Goal: Communication & Community: Answer question/provide support

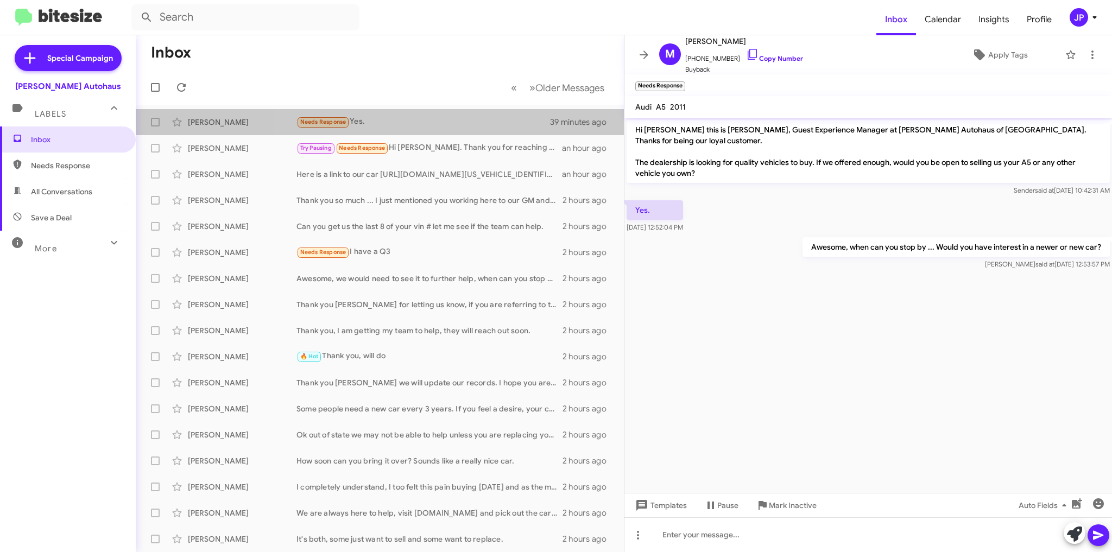
click at [459, 124] on div "Needs Response Yes." at bounding box center [423, 122] width 254 height 12
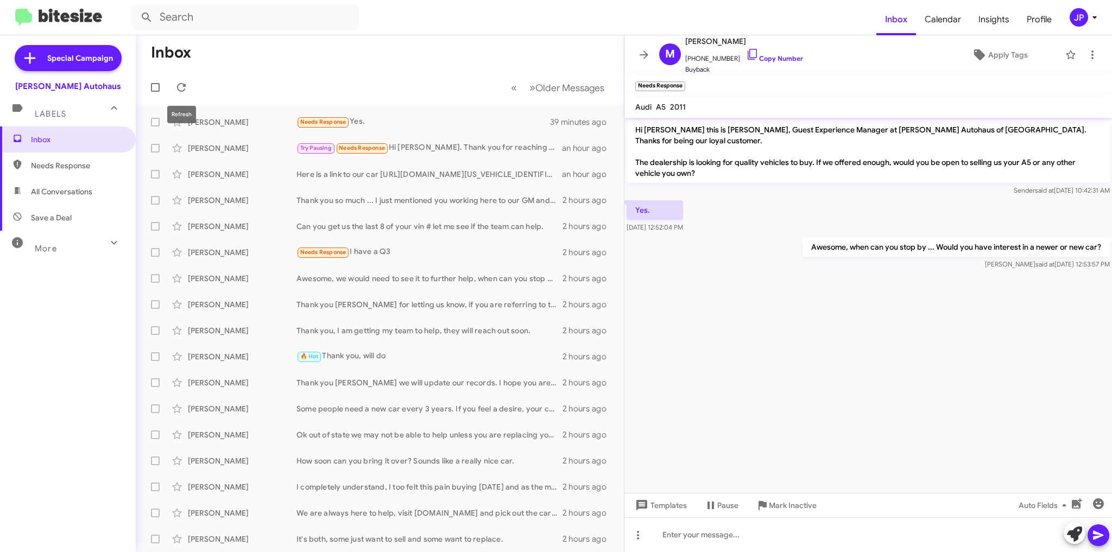
click at [178, 83] on icon at bounding box center [181, 87] width 13 height 13
click at [444, 125] on div "Needs Response Important Ok. But what is different or better about this one vs …" at bounding box center [424, 122] width 257 height 12
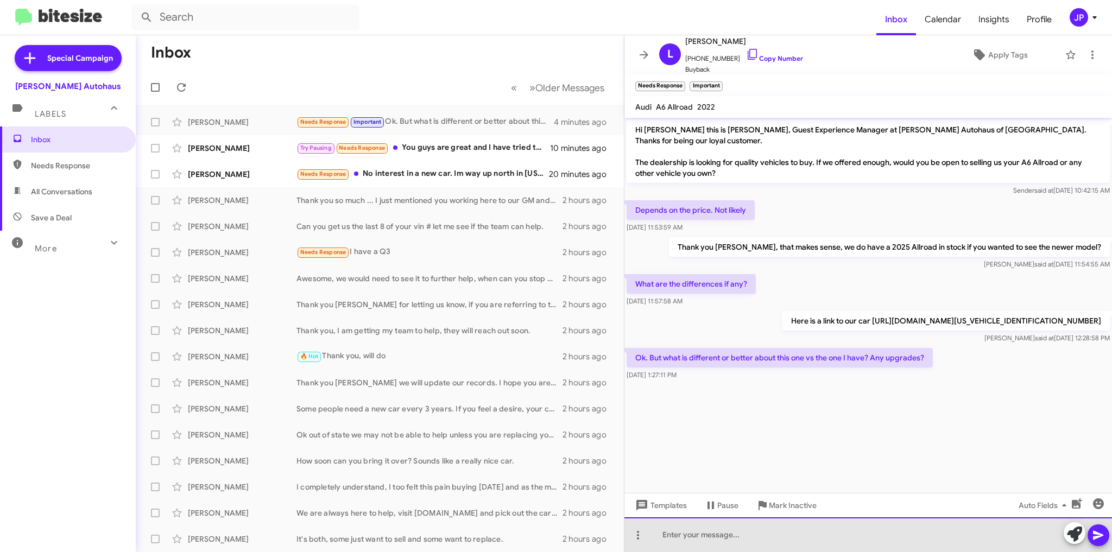
click at [662, 529] on div at bounding box center [868, 535] width 488 height 35
drag, startPoint x: 856, startPoint y: 534, endPoint x: 848, endPoint y: 533, distance: 7.6
click at [848, 533] on div "You got the latest and greatest when you got your car," at bounding box center [868, 535] width 488 height 35
click at [863, 535] on div "You got the latest and greatest when you got your car," at bounding box center [868, 535] width 488 height 35
drag, startPoint x: 863, startPoint y: 535, endPoint x: 662, endPoint y: 534, distance: 201.5
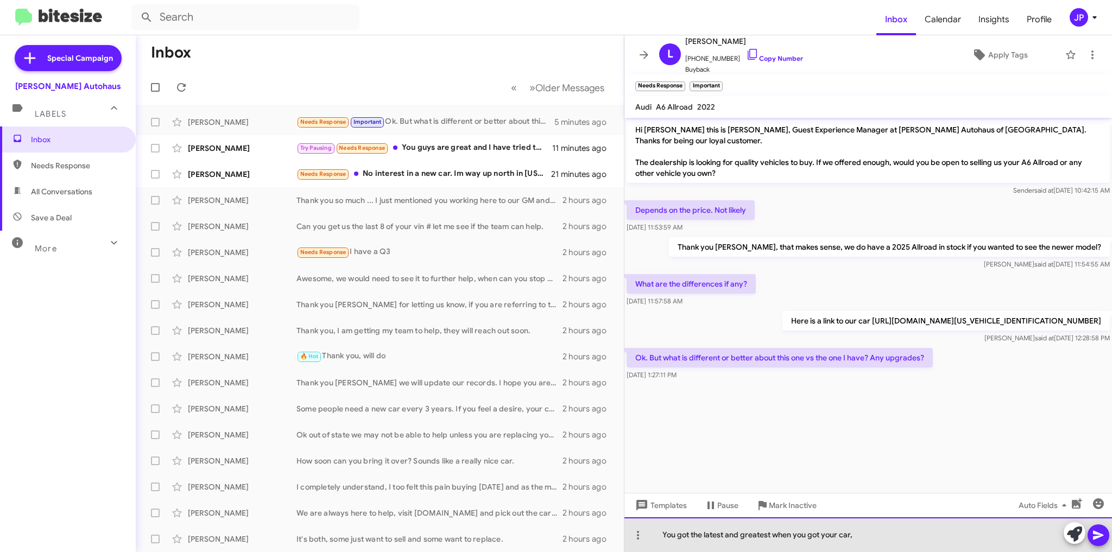
click at [662, 534] on div "You got the latest and greatest when you got your car," at bounding box center [868, 535] width 488 height 35
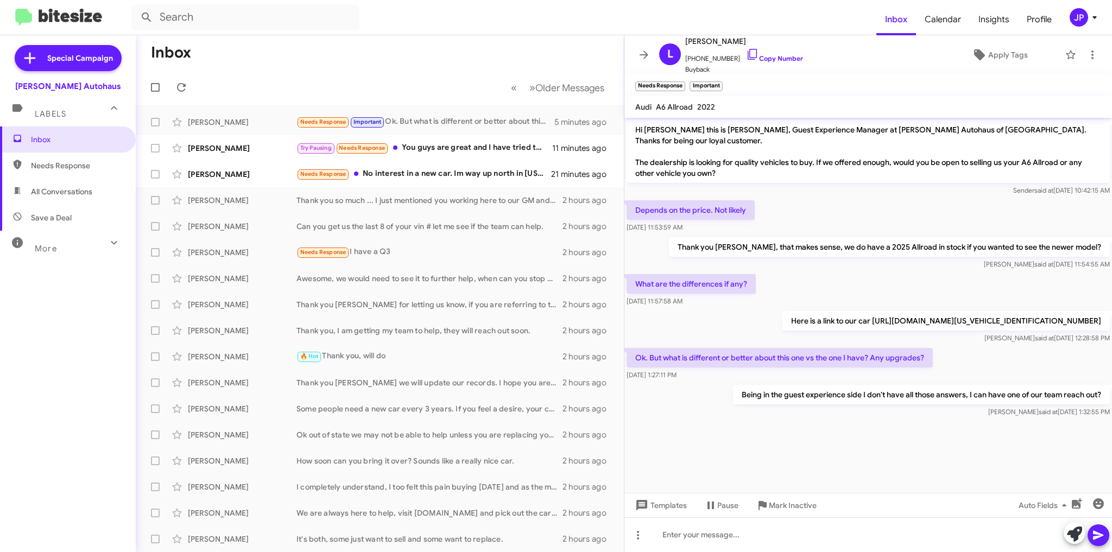
click at [436, 154] on div "[PERSON_NAME] Try Pausing Needs Response You guys are great and I have tried to…" at bounding box center [379, 148] width 471 height 22
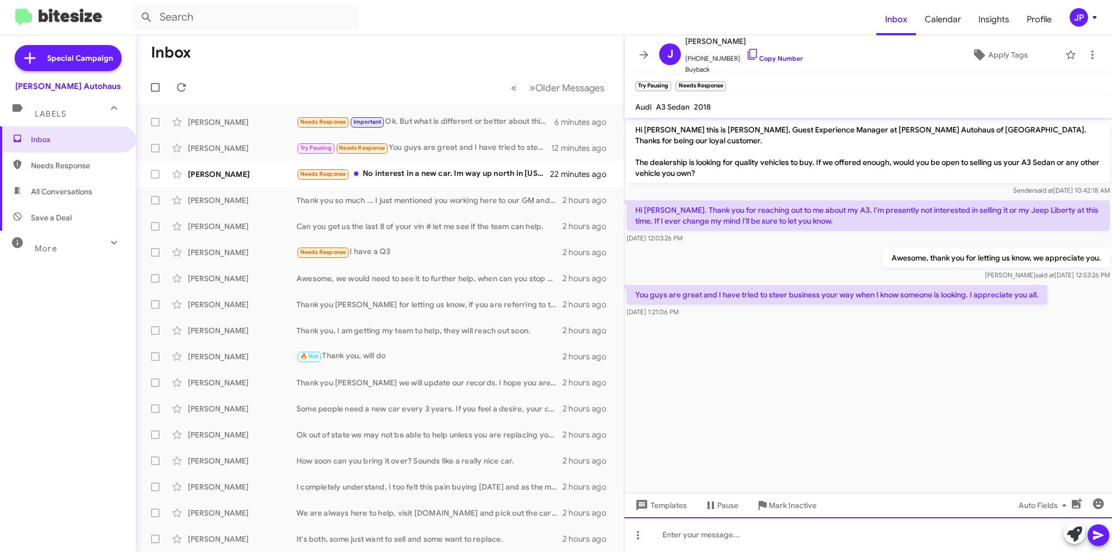
click at [712, 537] on div at bounding box center [868, 535] width 488 height 35
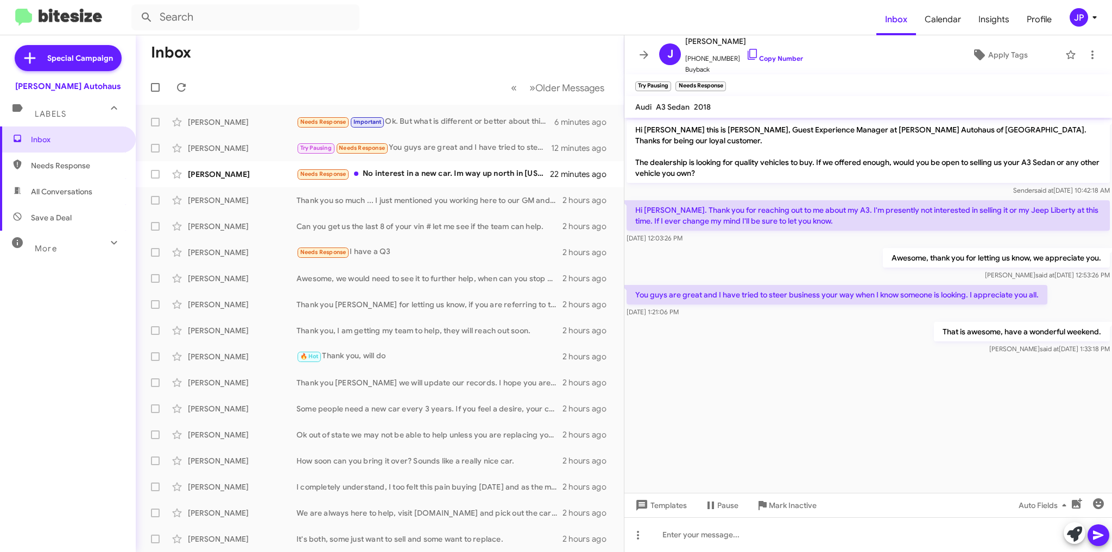
click at [426, 173] on div "Needs Response No interest in a new car. Im way up north in [US_STATE]. When is…" at bounding box center [423, 174] width 254 height 12
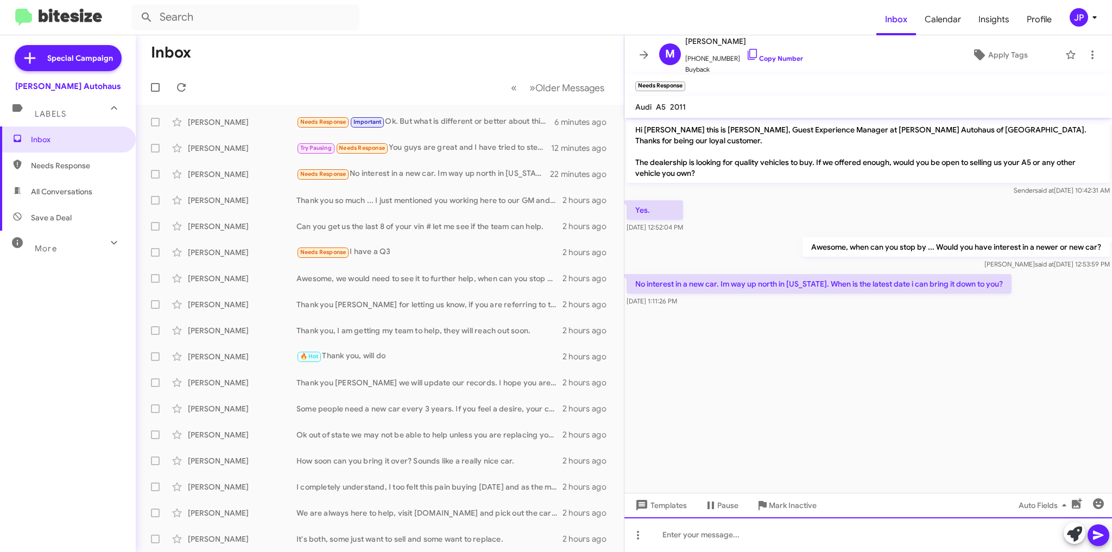
click at [697, 537] on div at bounding box center [868, 535] width 488 height 35
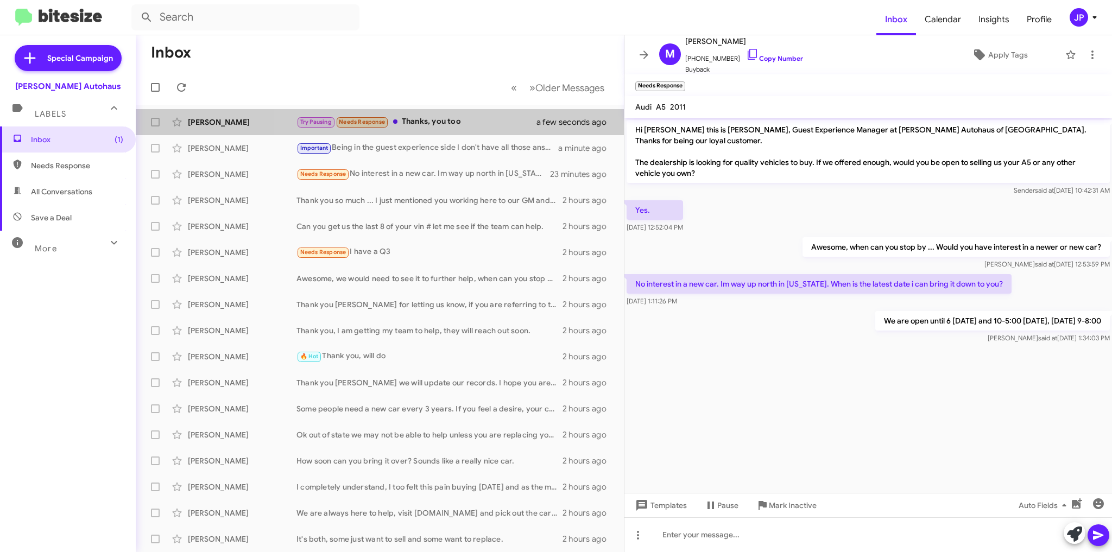
click at [445, 122] on div "Try Pausing Needs Response Thanks, you too" at bounding box center [423, 122] width 254 height 12
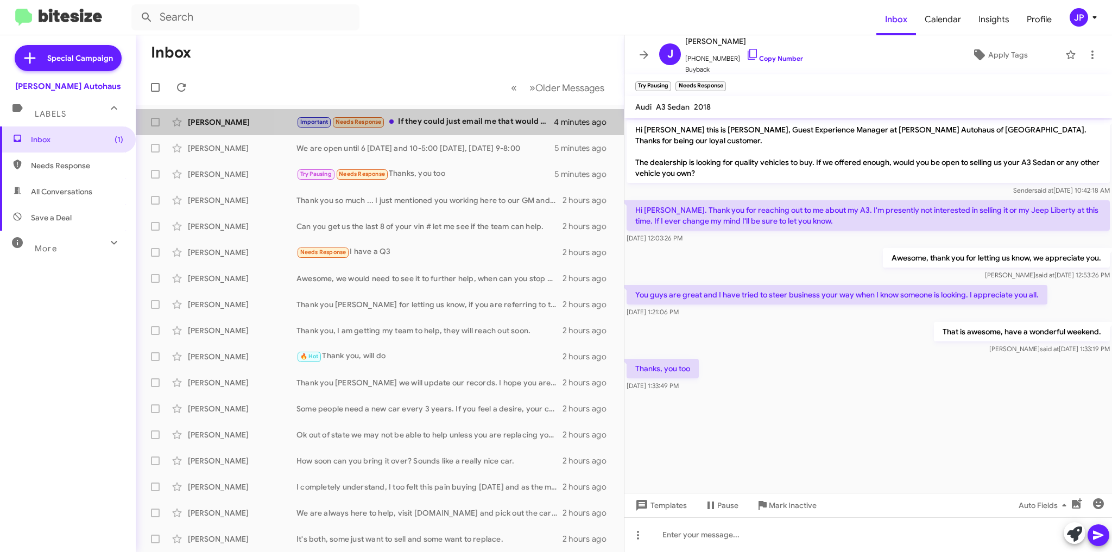
click at [487, 118] on div "Important Needs Response If they could just email me that would be best. Thank …" at bounding box center [424, 122] width 257 height 12
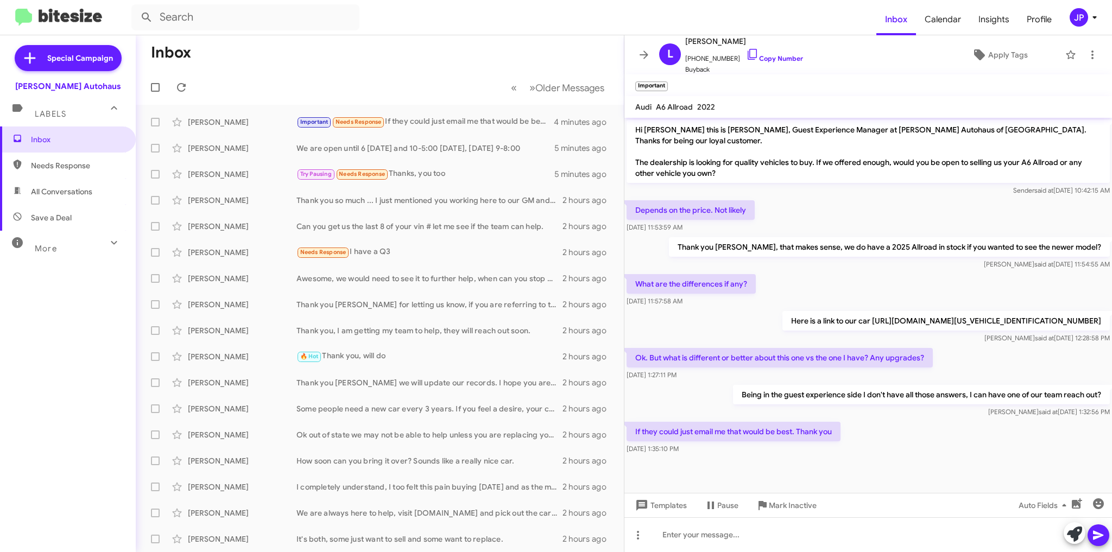
drag, startPoint x: 742, startPoint y: 40, endPoint x: 685, endPoint y: 40, distance: 57.0
click at [685, 40] on span "[PERSON_NAME]" at bounding box center [744, 41] width 118 height 13
copy span "[PERSON_NAME]"
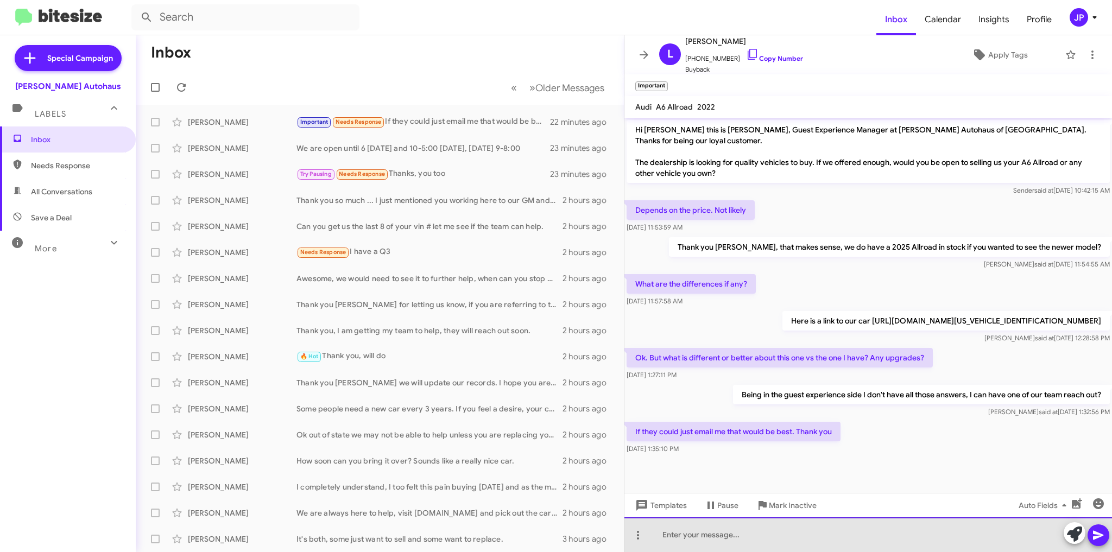
click at [676, 529] on div at bounding box center [868, 535] width 488 height 35
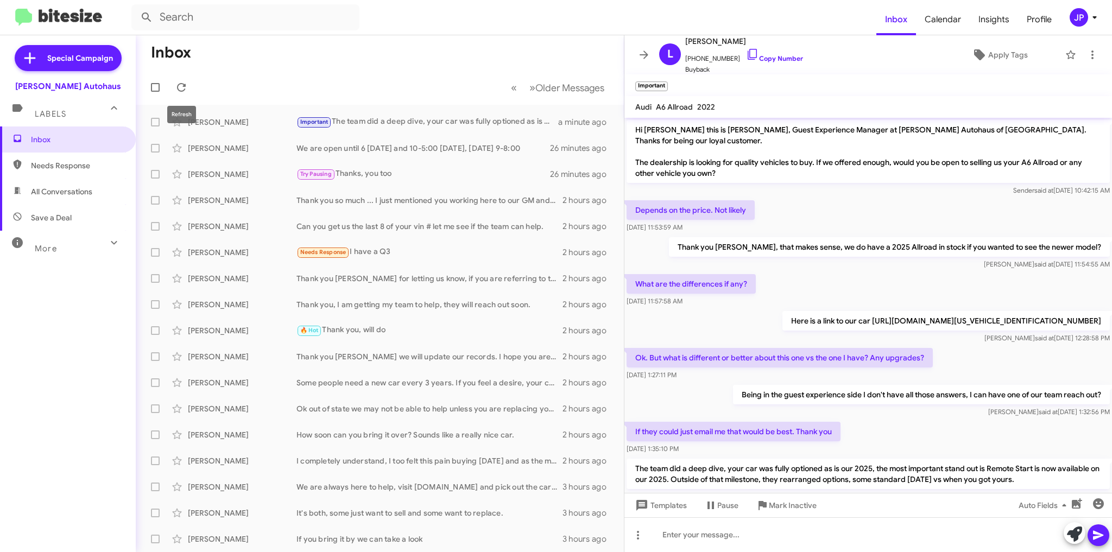
click at [180, 87] on icon at bounding box center [181, 87] width 13 height 13
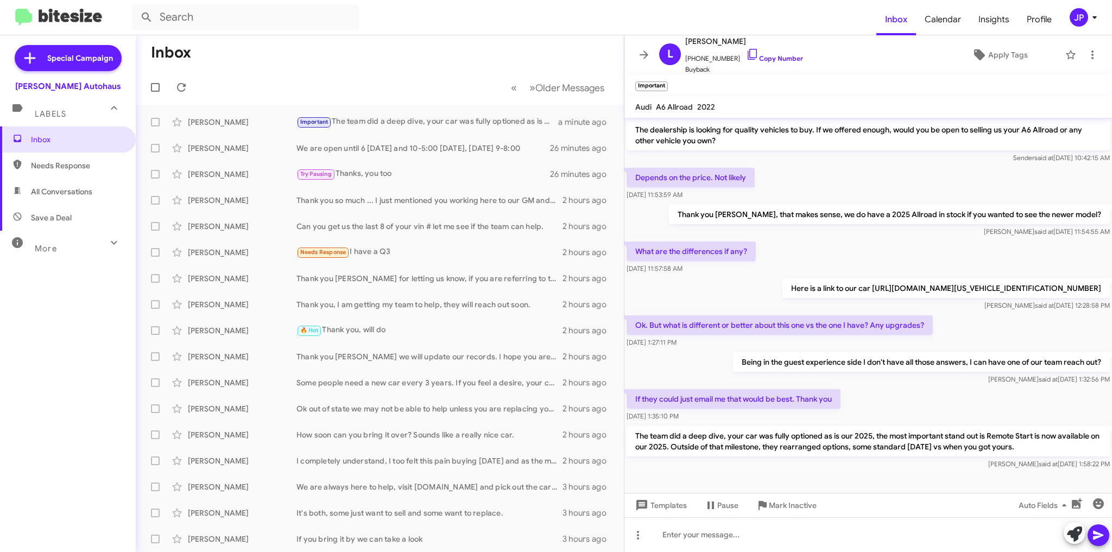
scroll to position [35, 0]
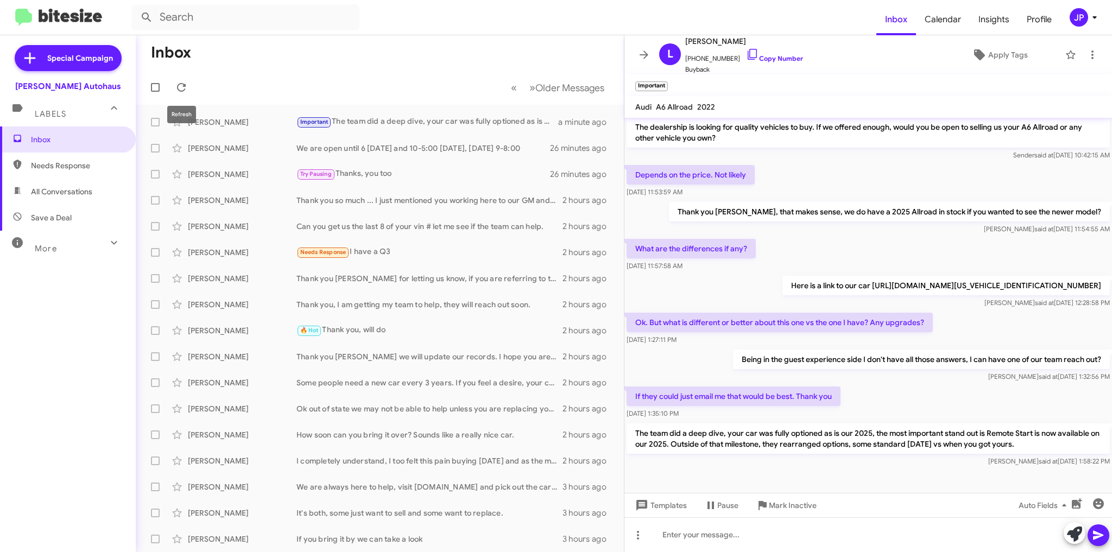
click at [182, 87] on icon at bounding box center [181, 87] width 13 height 13
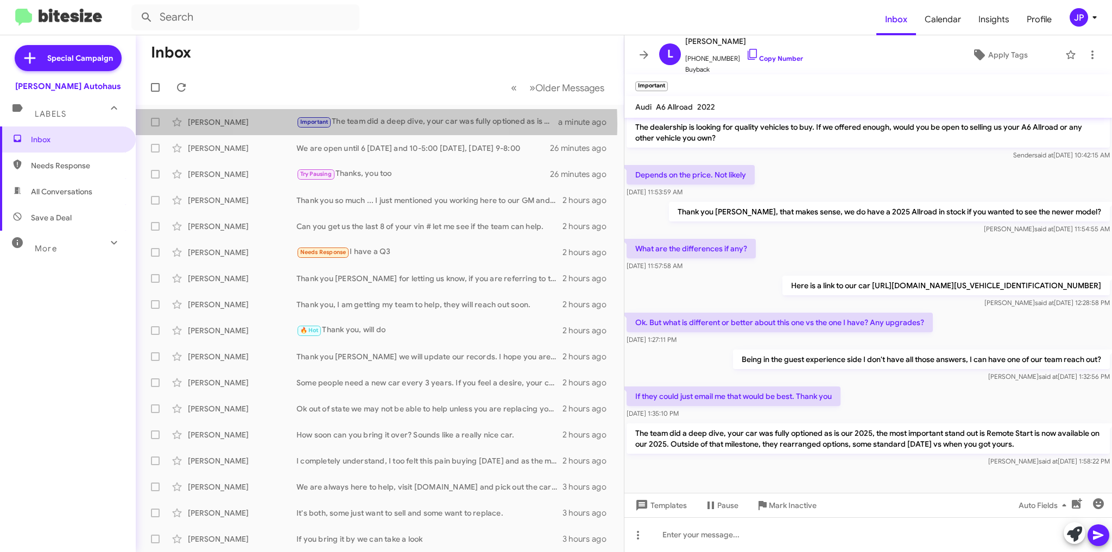
click at [356, 123] on div "Important The team did a deep dive, your car was fully optioned as is our 2025,…" at bounding box center [427, 122] width 262 height 12
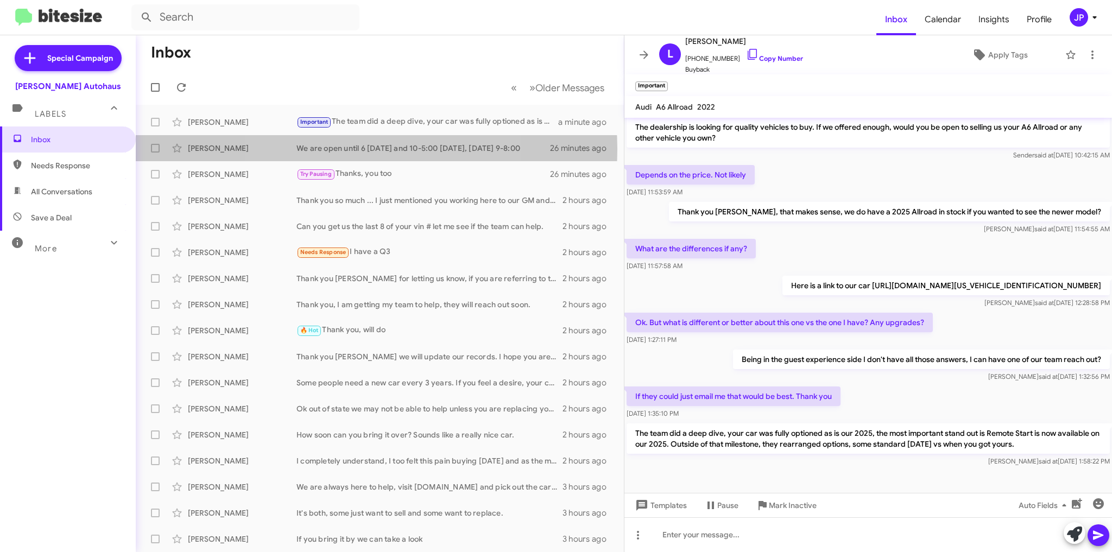
click at [362, 149] on div "We are open until 6 [DATE] and 10-5:00 [DATE], [DATE] 9-8:00" at bounding box center [423, 148] width 254 height 11
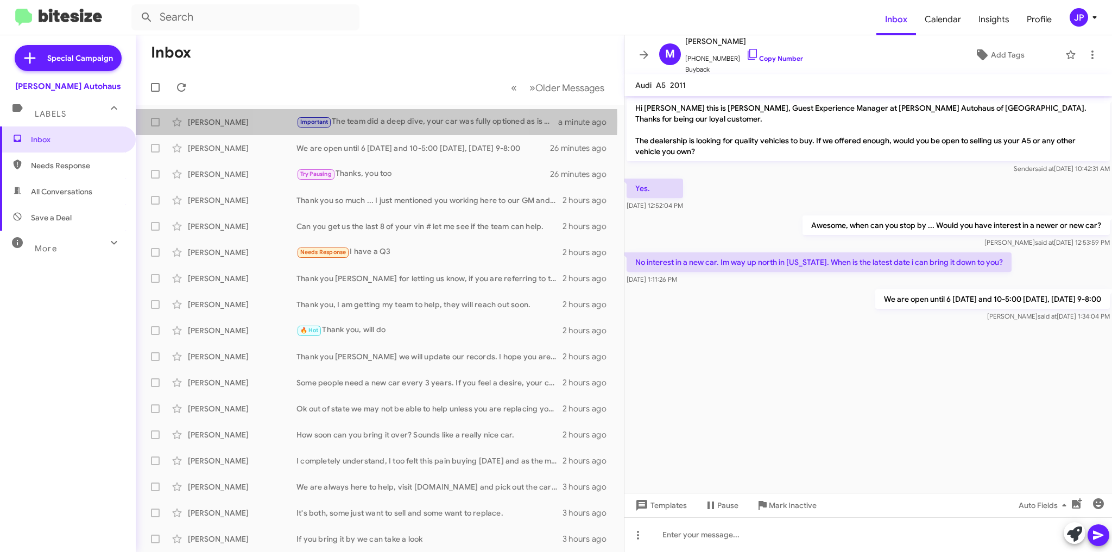
click at [366, 121] on div "Important The team did a deep dive, your car was fully optioned as is our 2025,…" at bounding box center [427, 122] width 262 height 12
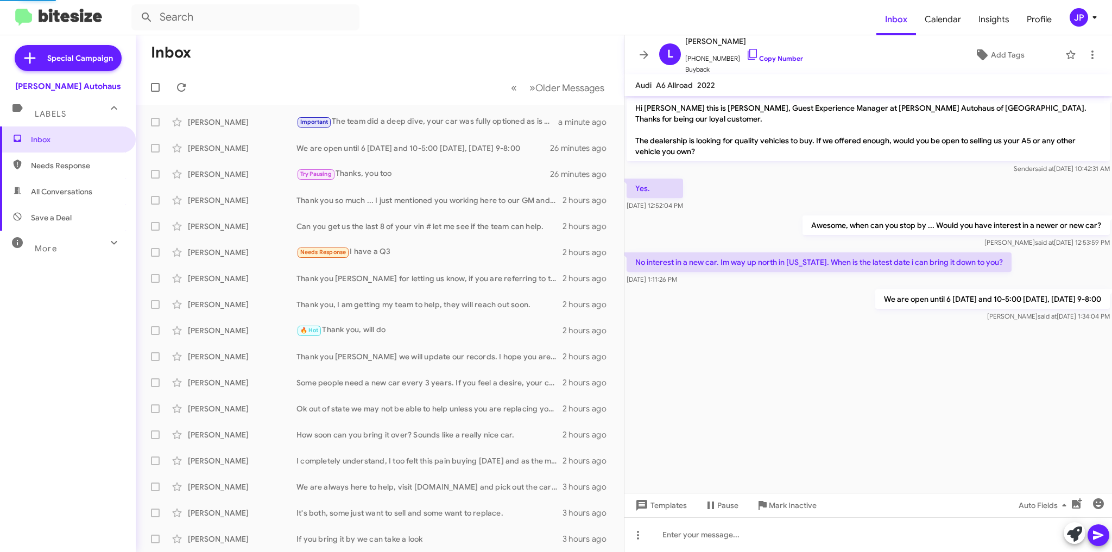
scroll to position [14, 0]
